Goal: Navigation & Orientation: Find specific page/section

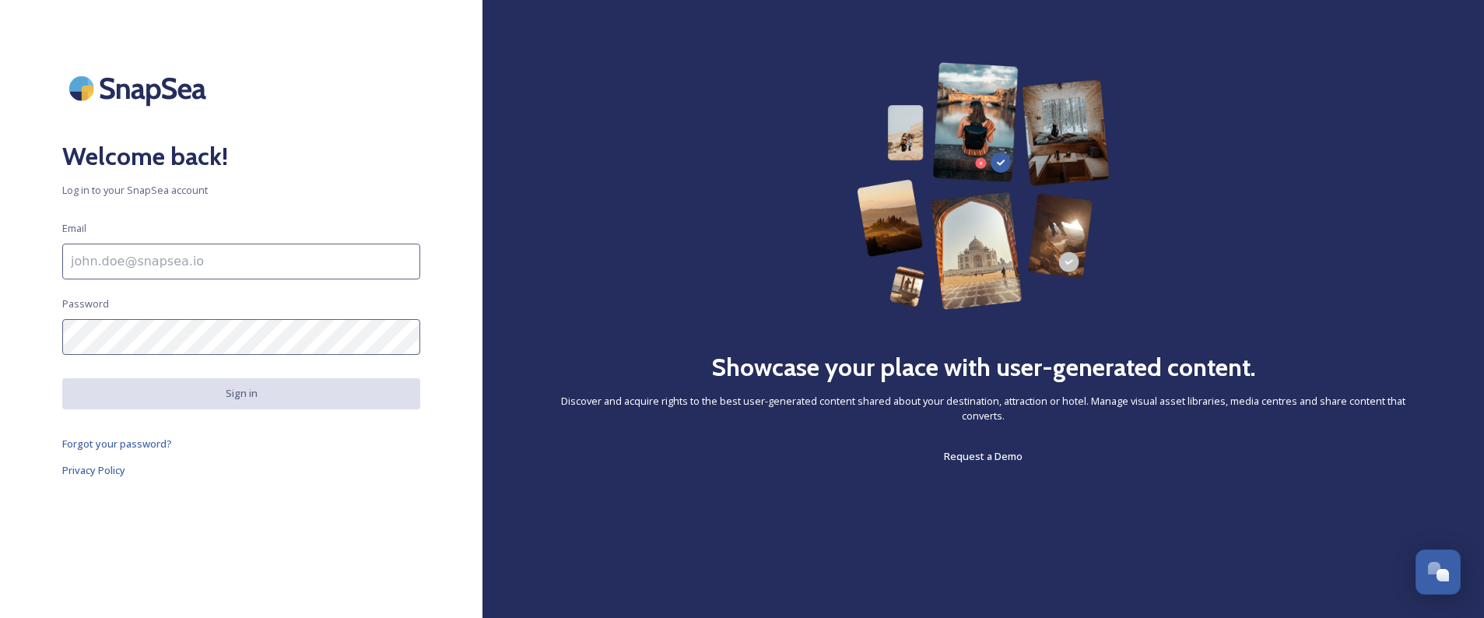
drag, startPoint x: 77, startPoint y: 272, endPoint x: 96, endPoint y: 260, distance: 22.0
click at [77, 272] on input at bounding box center [241, 262] width 358 height 36
click at [125, 258] on input at bounding box center [241, 262] width 358 height 36
paste input "[PERSON_NAME][EMAIL_ADDRESS][DOMAIN_NAME]"
type input "[PERSON_NAME][EMAIL_ADDRESS][DOMAIN_NAME]"
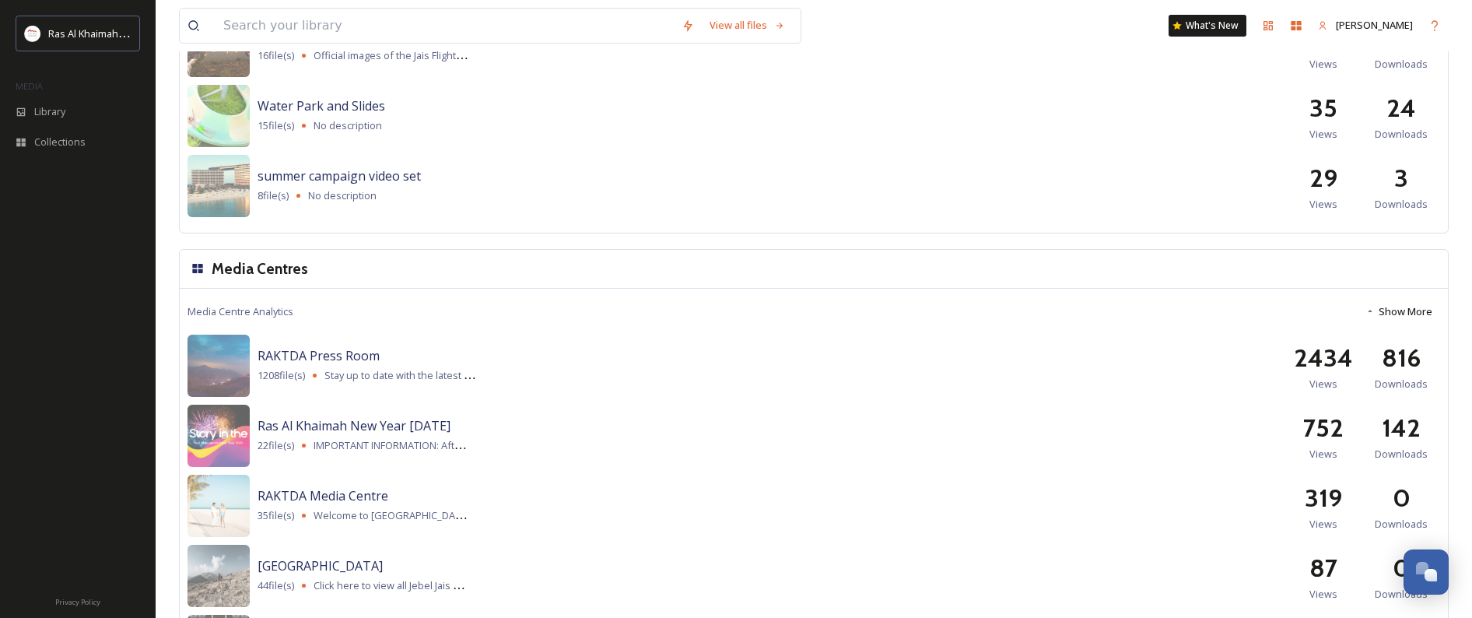
scroll to position [1936, 0]
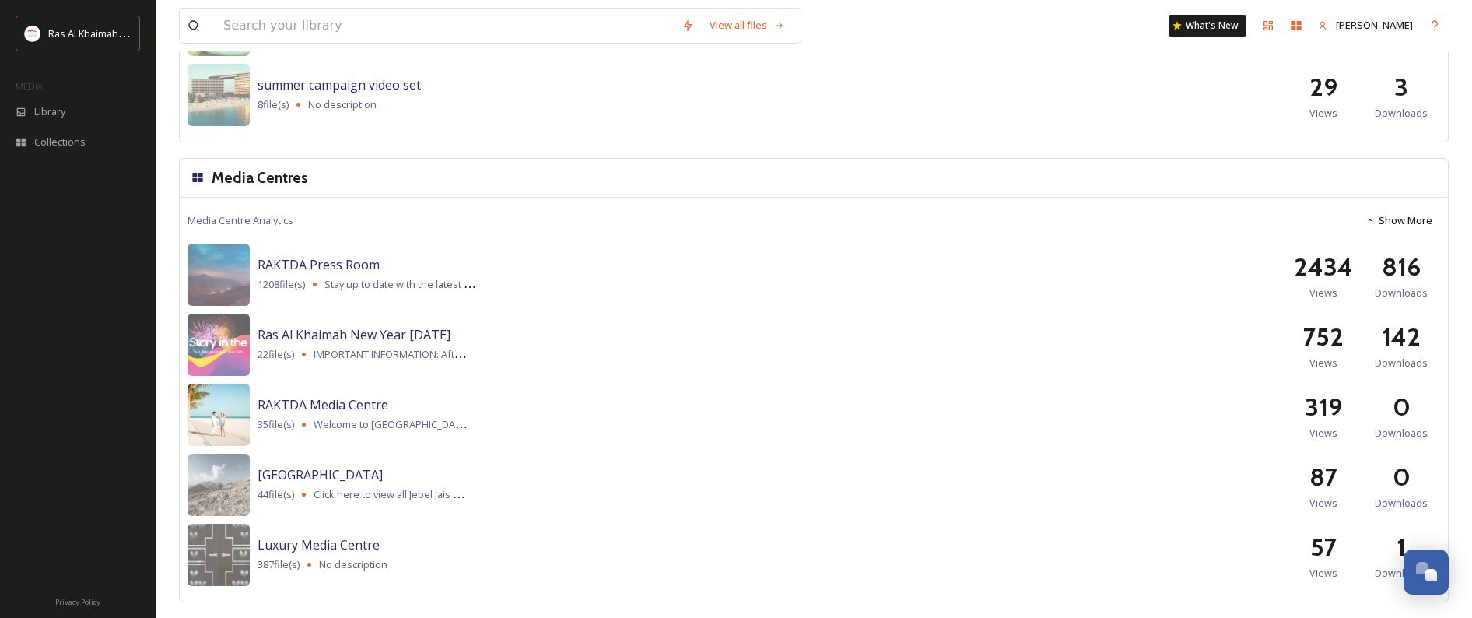
click at [212, 421] on img at bounding box center [218, 415] width 62 height 62
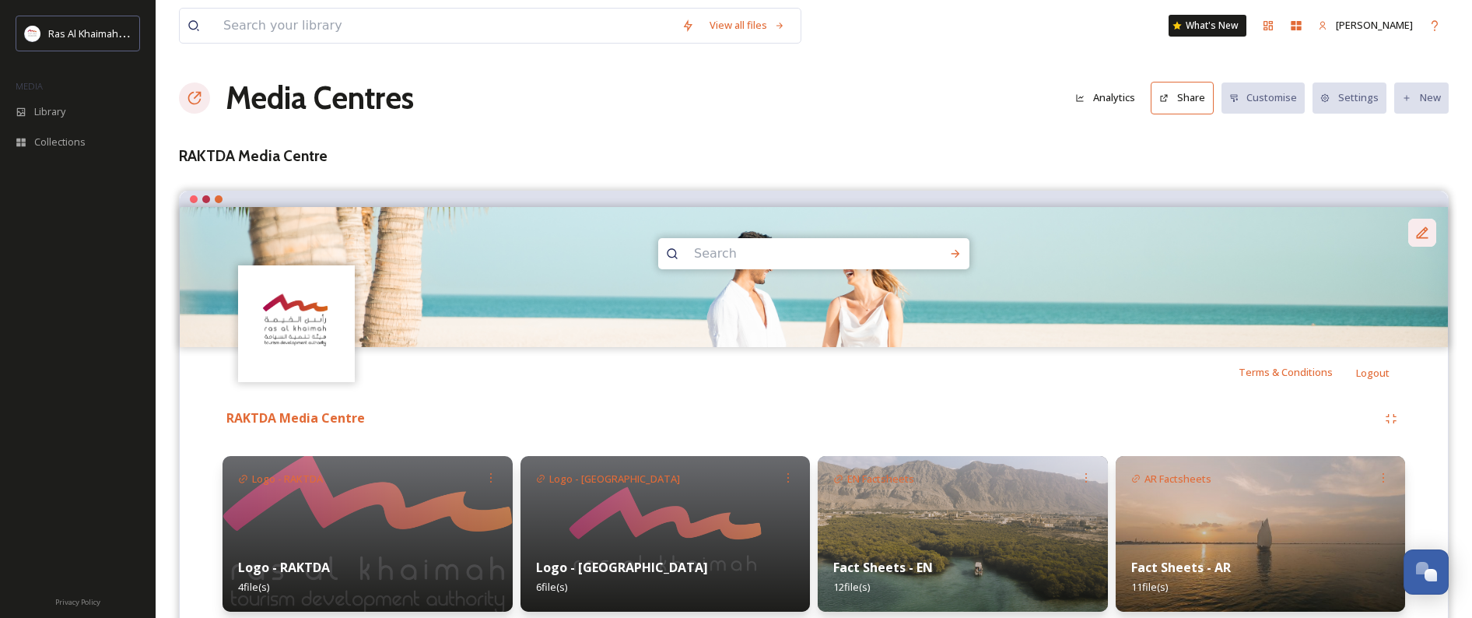
click at [1426, 223] on div at bounding box center [1422, 233] width 28 height 28
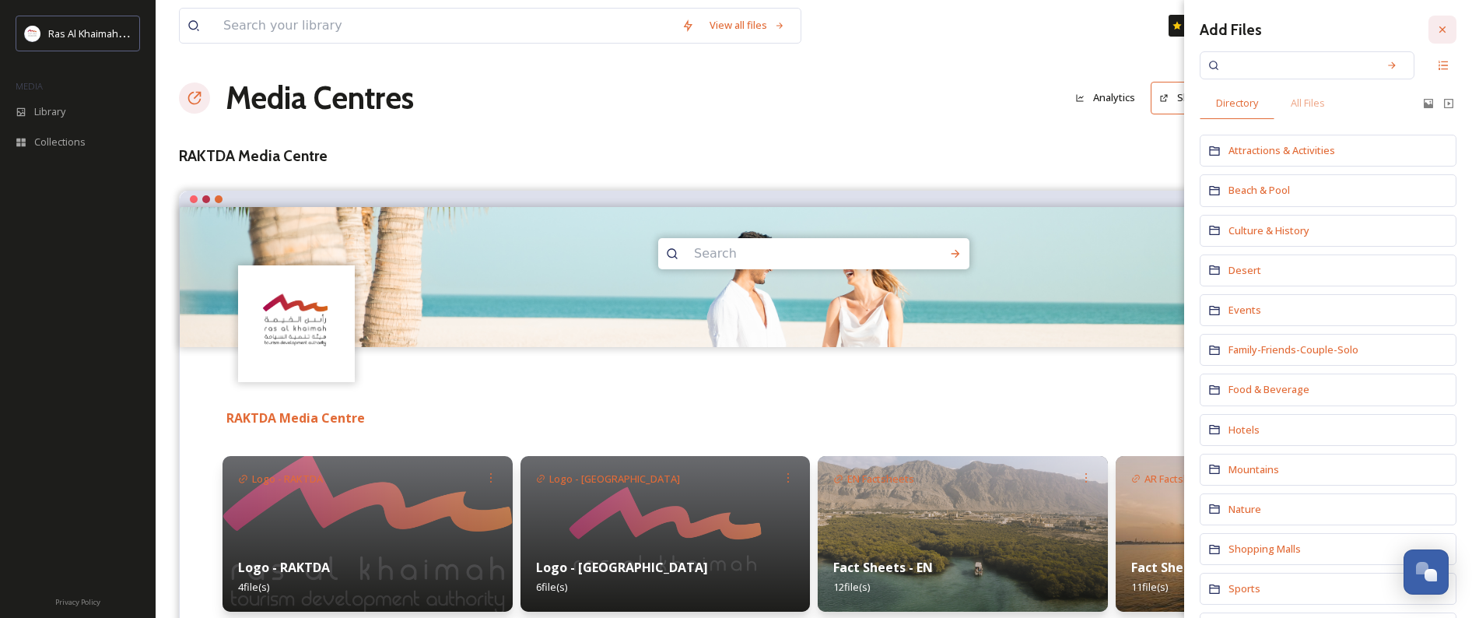
click at [1436, 33] on icon at bounding box center [1442, 29] width 12 height 12
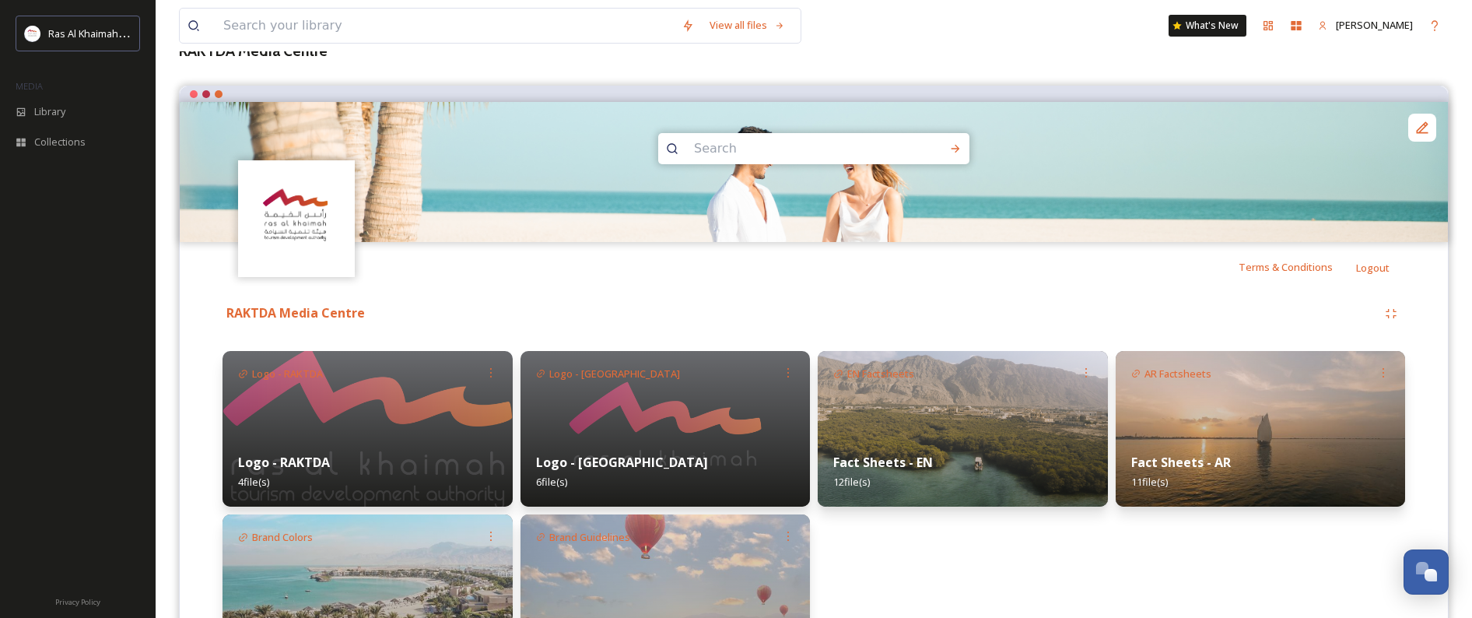
scroll to position [220, 0]
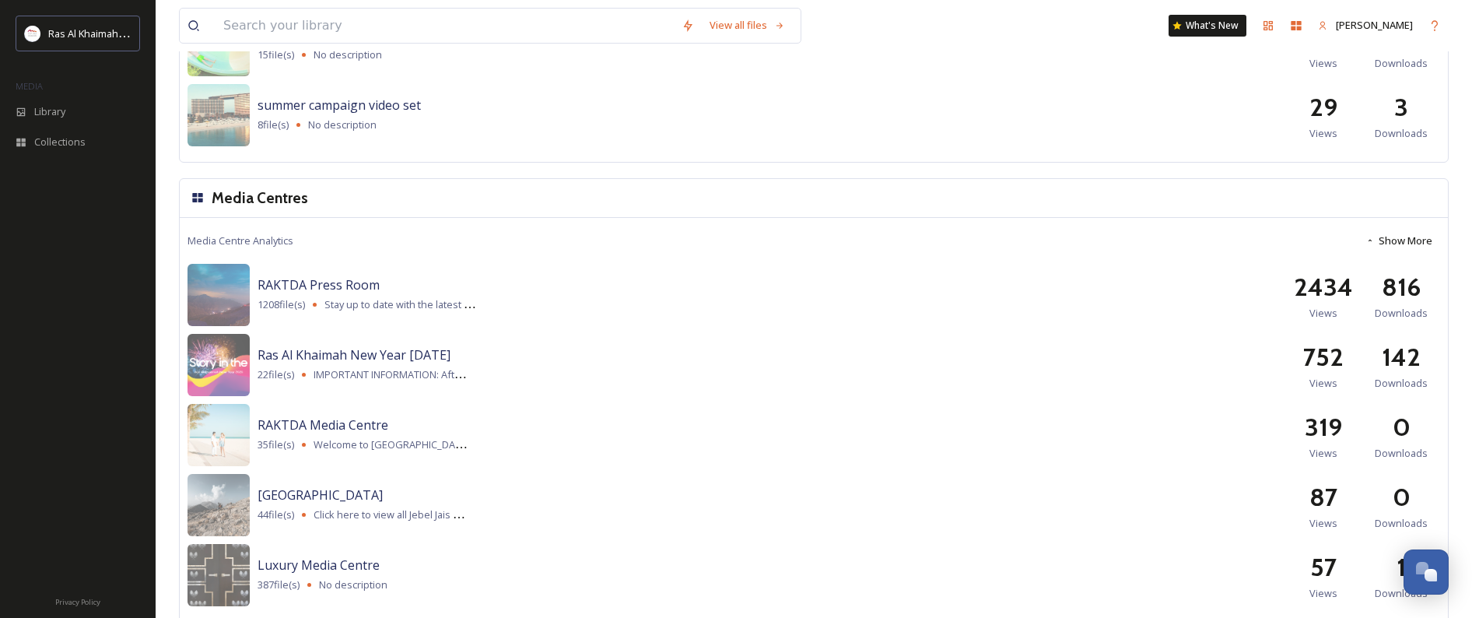
scroll to position [1936, 0]
